Goal: Find specific fact

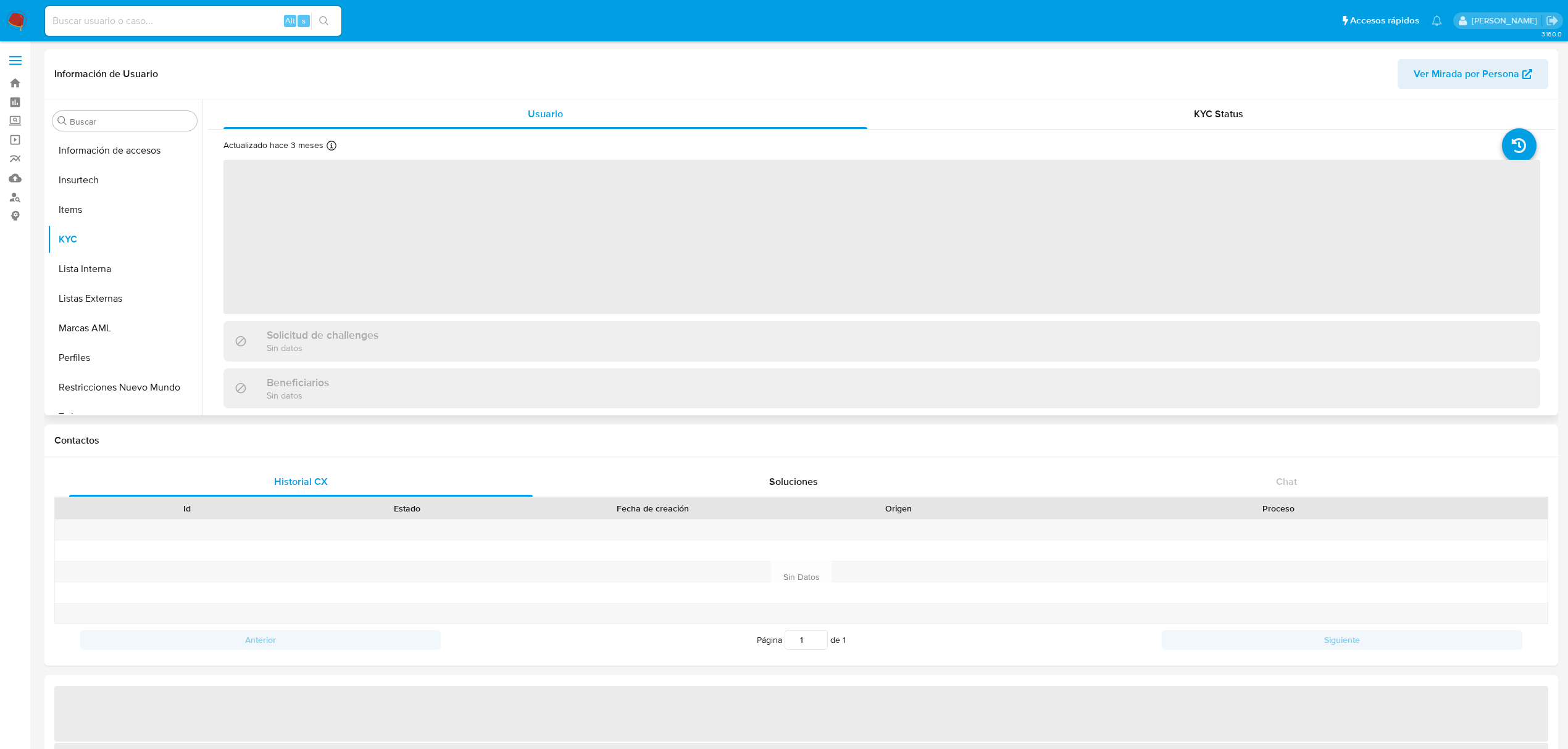
scroll to position [521, 0]
select select "10"
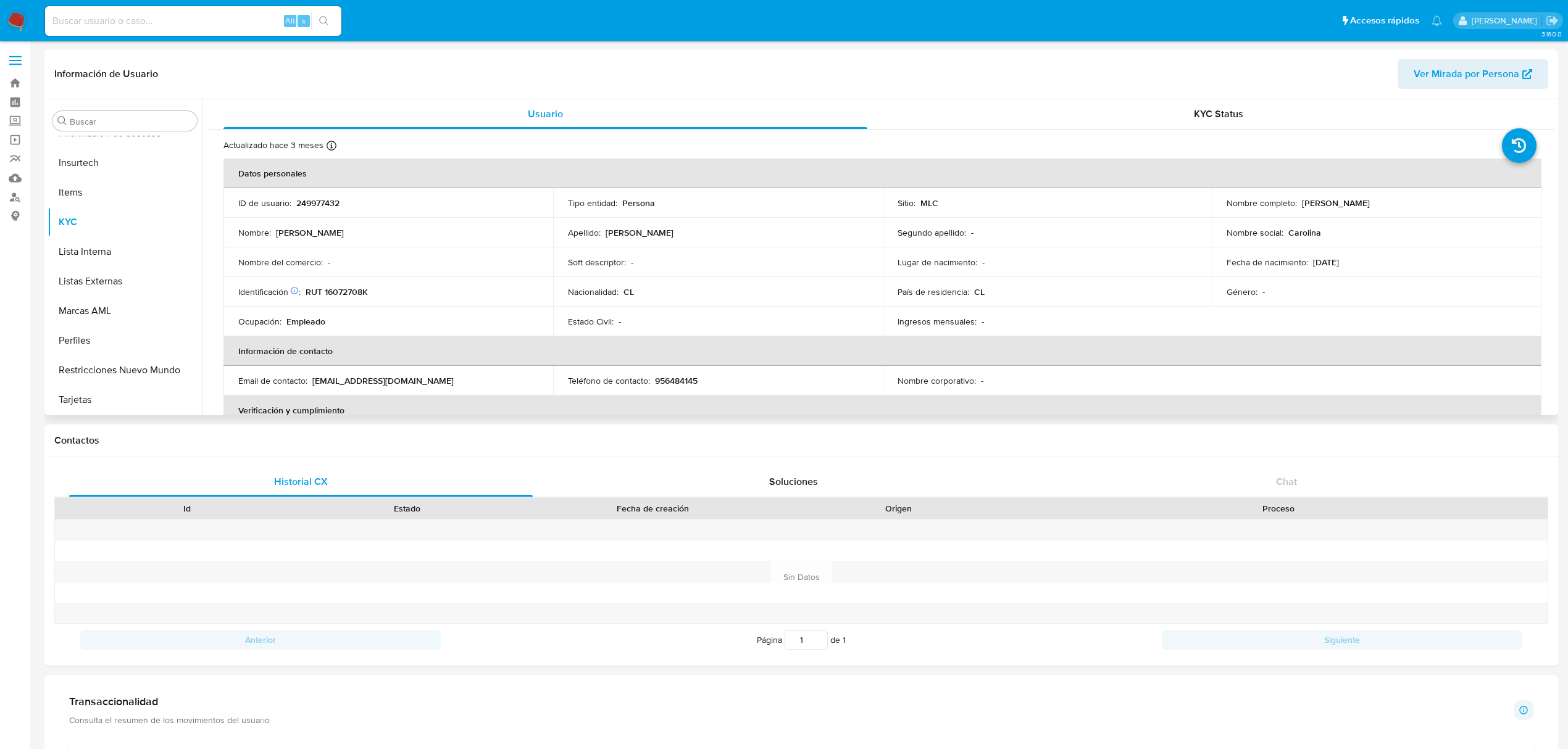
click at [342, 292] on p "RUT 16072708K" at bounding box center [337, 292] width 63 height 11
copy p "16072708K"
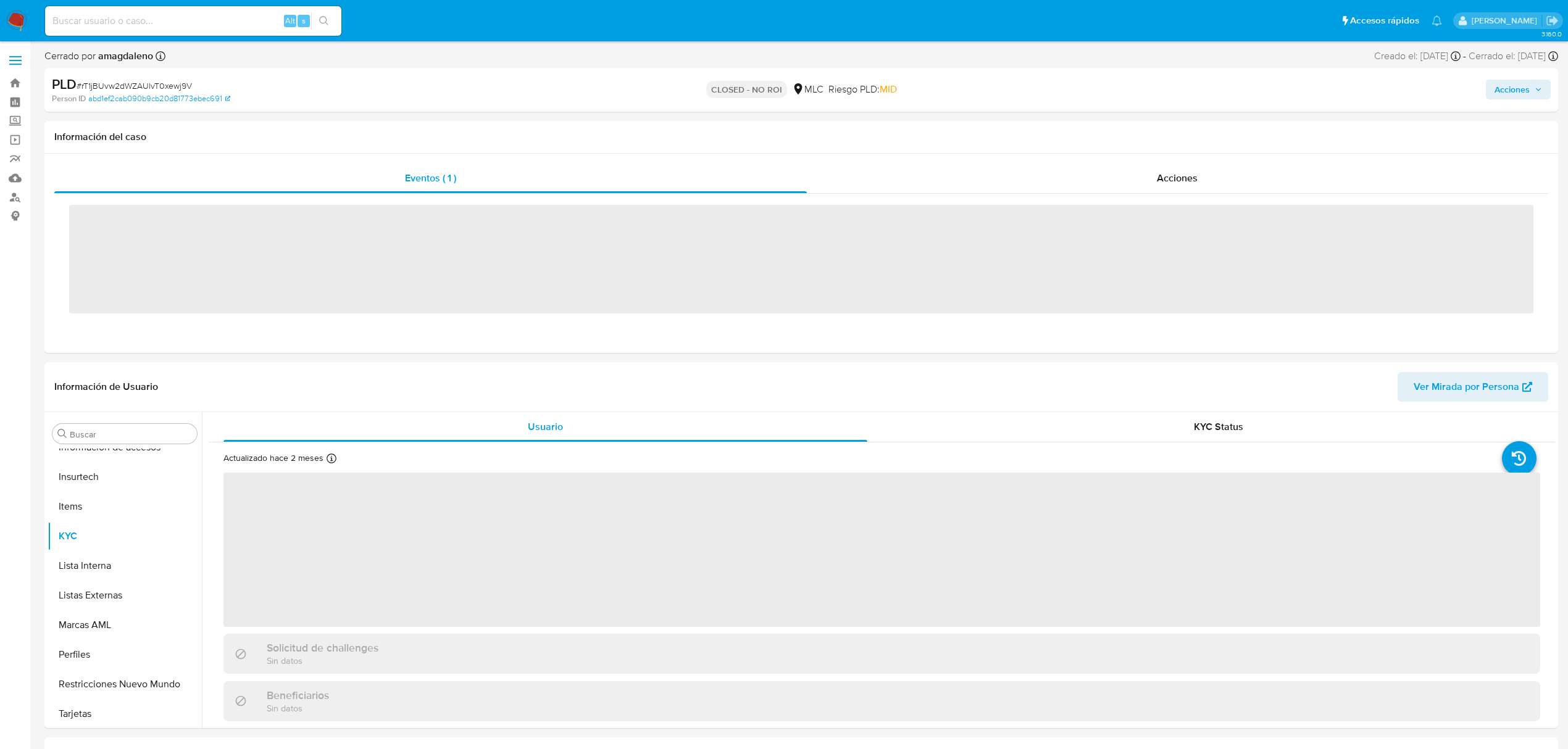
scroll to position [522, 0]
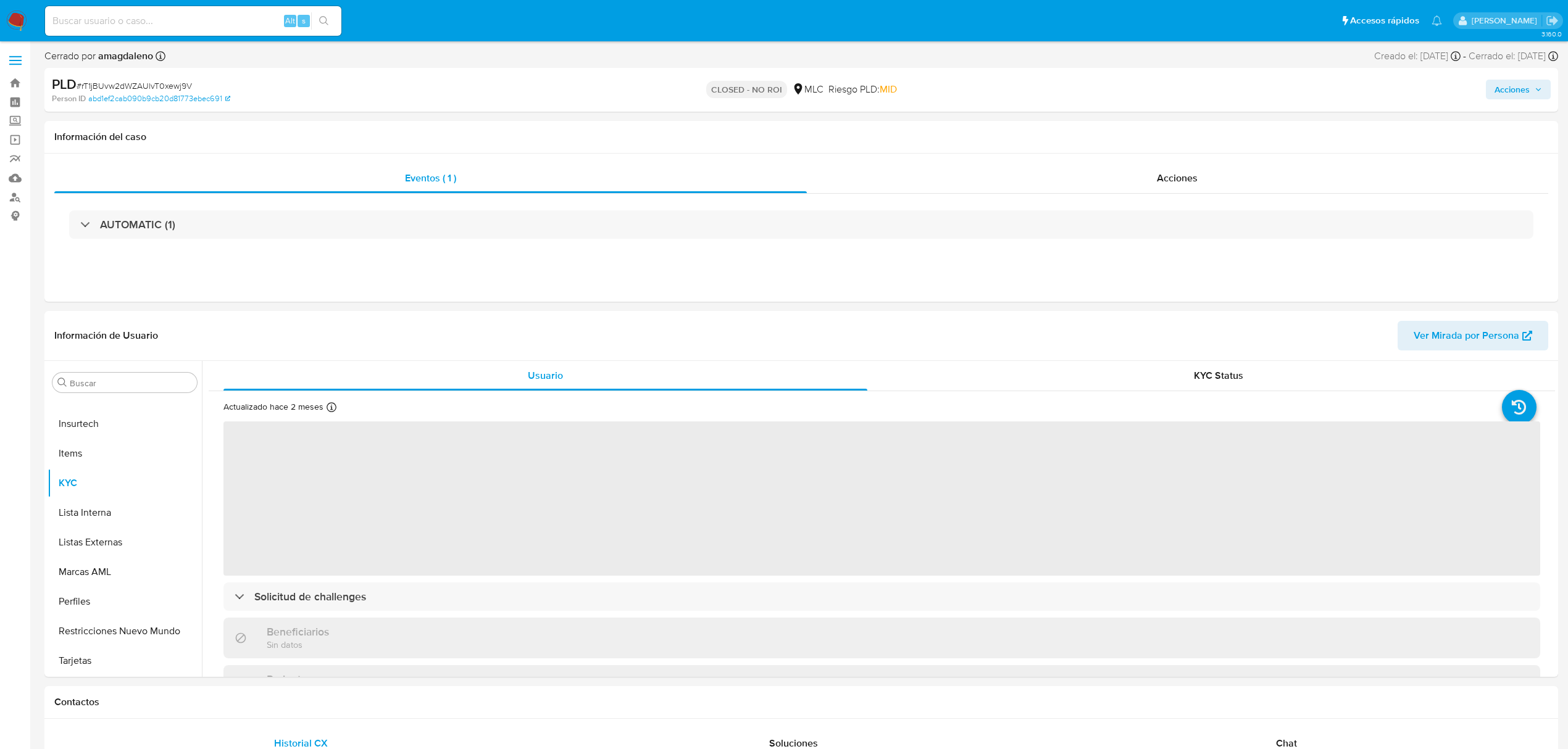
select select "10"
